Goal: Task Accomplishment & Management: Complete application form

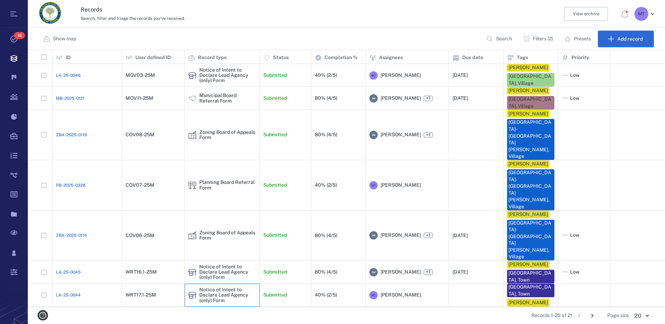
click at [193, 291] on icon at bounding box center [192, 295] width 8 height 8
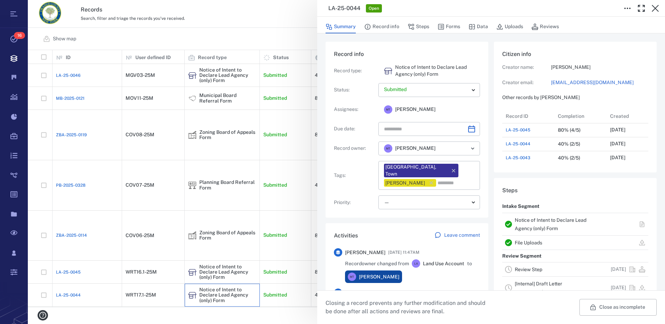
scroll to position [6, 6]
drag, startPoint x: 420, startPoint y: 27, endPoint x: 533, endPoint y: 206, distance: 211.7
click at [420, 27] on button "Steps" at bounding box center [418, 26] width 22 height 13
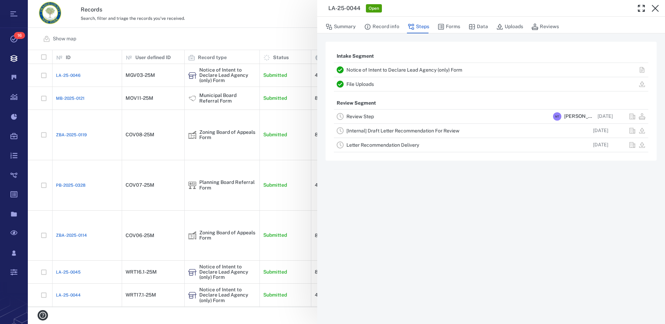
click at [370, 117] on link "Review Step" at bounding box center [359, 117] width 27 height 6
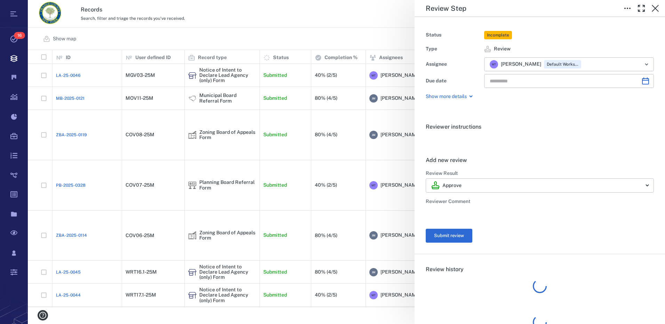
type input "**********"
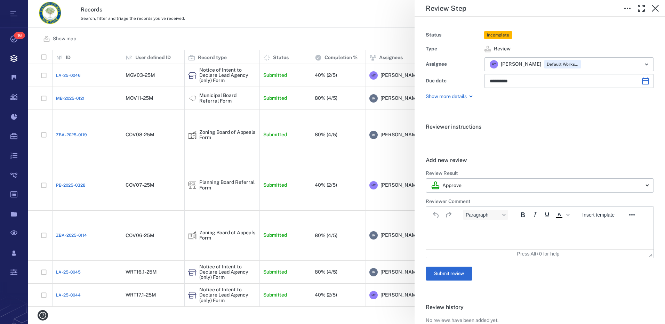
click at [451, 228] on html at bounding box center [539, 231] width 227 height 17
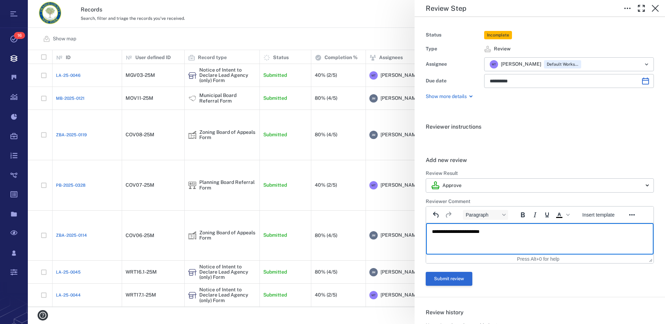
click at [451, 283] on button "Submit review" at bounding box center [449, 279] width 47 height 14
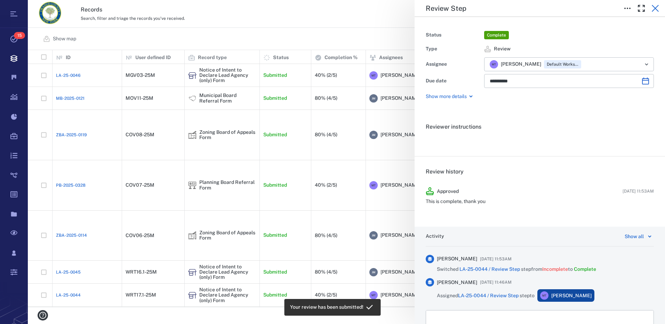
click at [658, 9] on icon "button" at bounding box center [655, 8] width 8 height 8
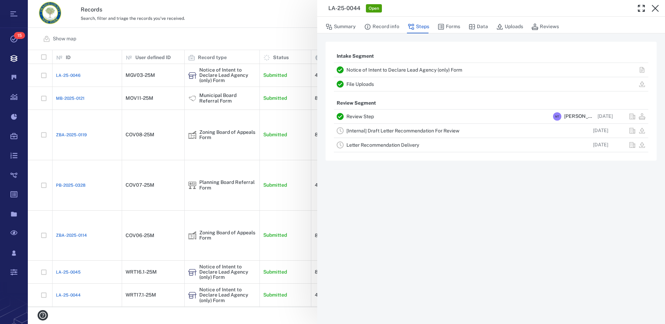
click at [391, 132] on link "[Internal] Draft Letter Recommendation For Review" at bounding box center [402, 131] width 113 height 6
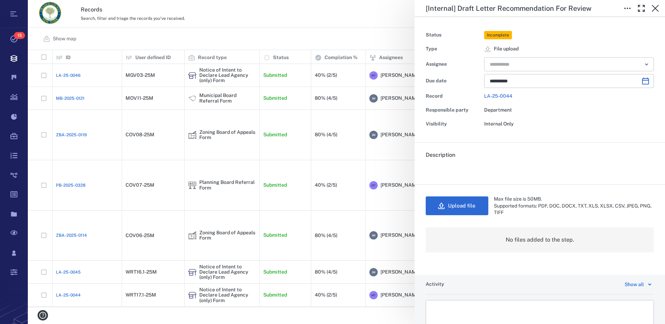
click at [645, 65] on icon "Open" at bounding box center [646, 64] width 3 height 1
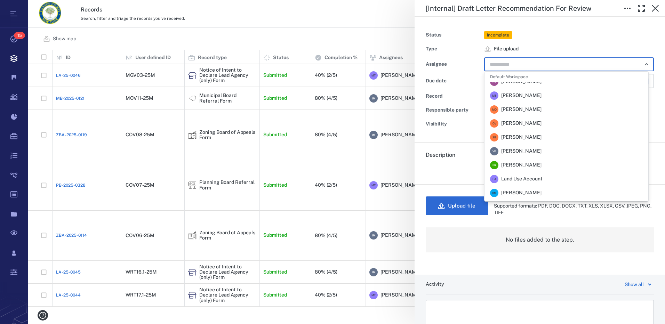
scroll to position [139, 0]
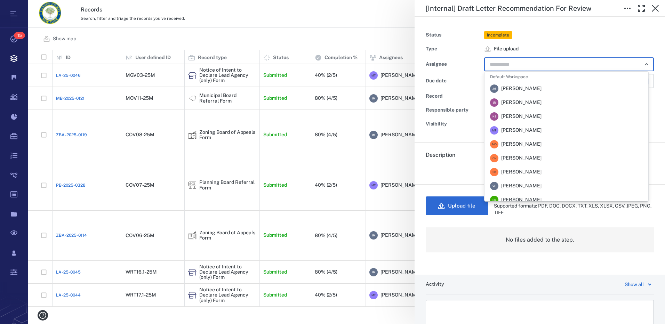
click at [523, 88] on span "[PERSON_NAME]" at bounding box center [521, 88] width 40 height 7
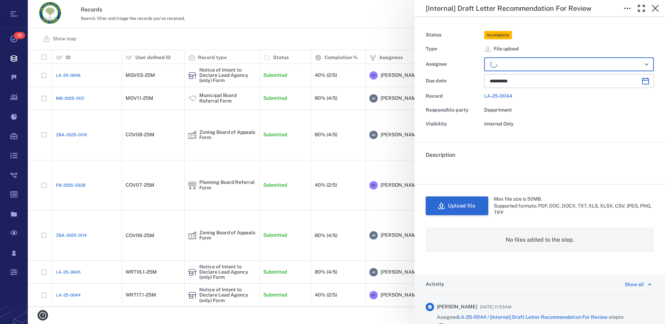
click at [468, 208] on button "Upload file" at bounding box center [457, 205] width 63 height 19
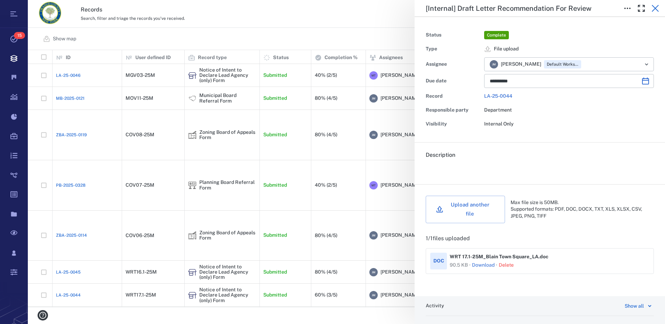
click at [656, 10] on icon "button" at bounding box center [655, 8] width 8 height 8
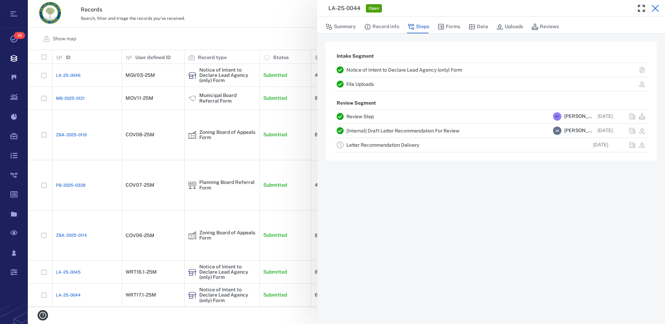
click at [656, 8] on icon "button" at bounding box center [655, 8] width 7 height 7
